Goal: Information Seeking & Learning: Learn about a topic

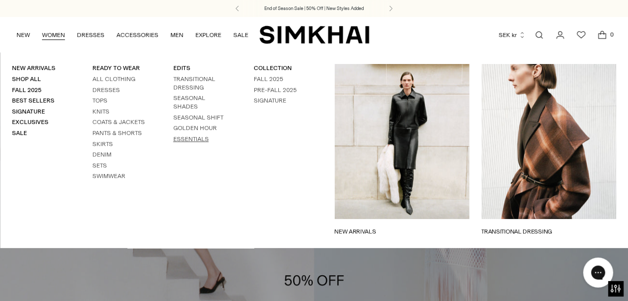
click at [180, 135] on link "ESSENTIALS" at bounding box center [190, 138] width 35 height 7
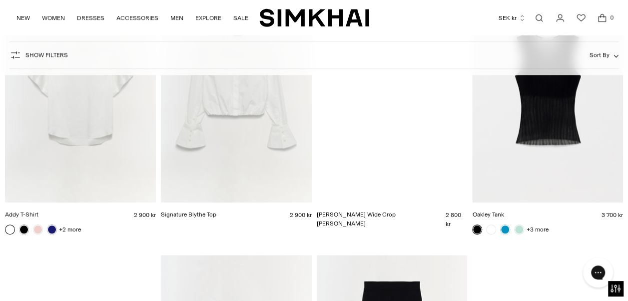
scroll to position [11730, 0]
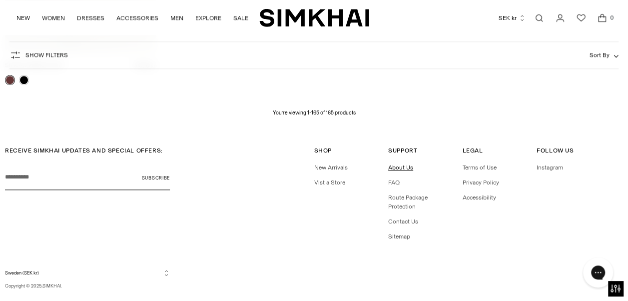
click at [407, 164] on link "About Us" at bounding box center [400, 167] width 25 height 7
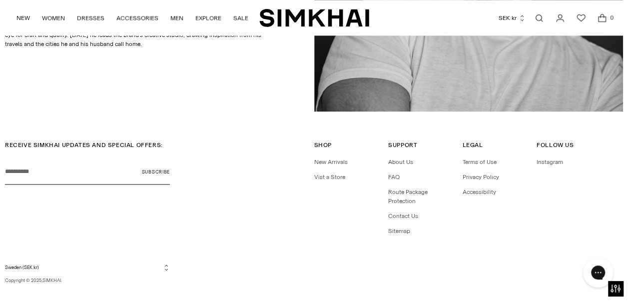
scroll to position [622, 0]
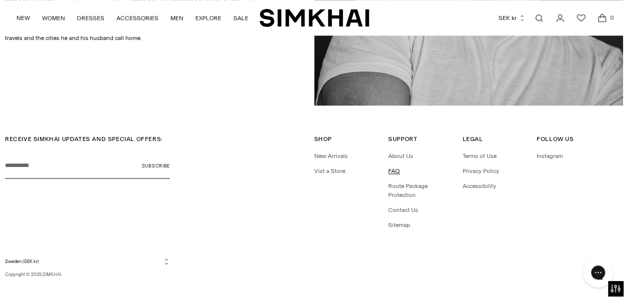
click at [390, 167] on link "FAQ" at bounding box center [393, 170] width 11 height 7
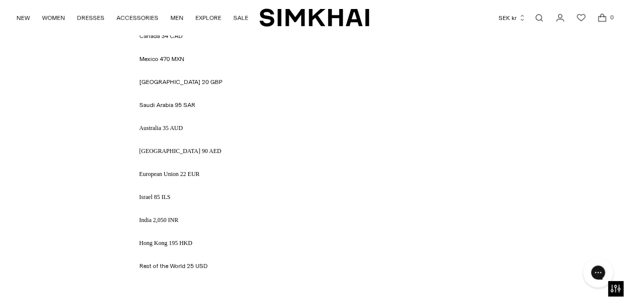
scroll to position [1496, 0]
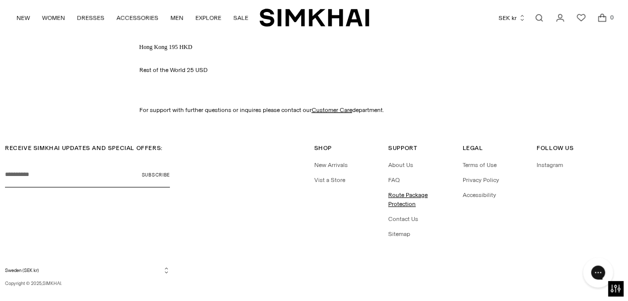
click at [425, 191] on link "Route Package Protection" at bounding box center [407, 199] width 39 height 16
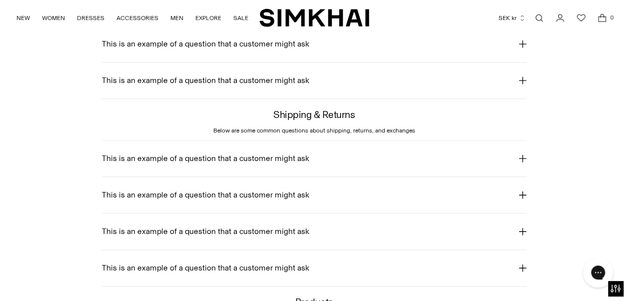
scroll to position [200, 0]
